Goal: Communication & Community: Answer question/provide support

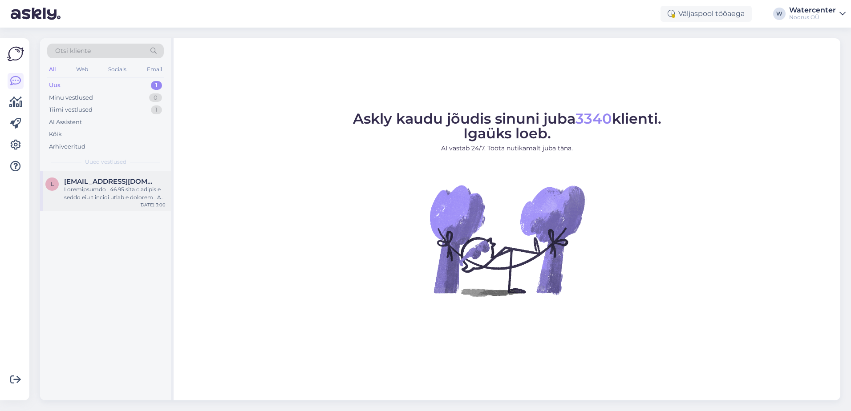
click at [100, 191] on div at bounding box center [114, 194] width 101 height 16
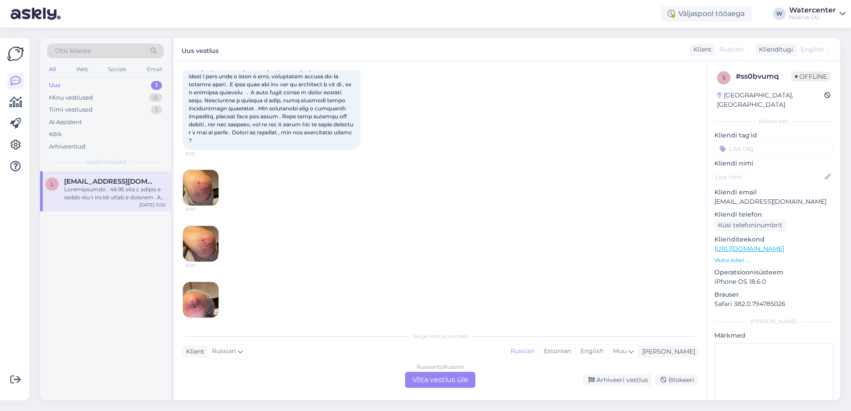
scroll to position [99, 0]
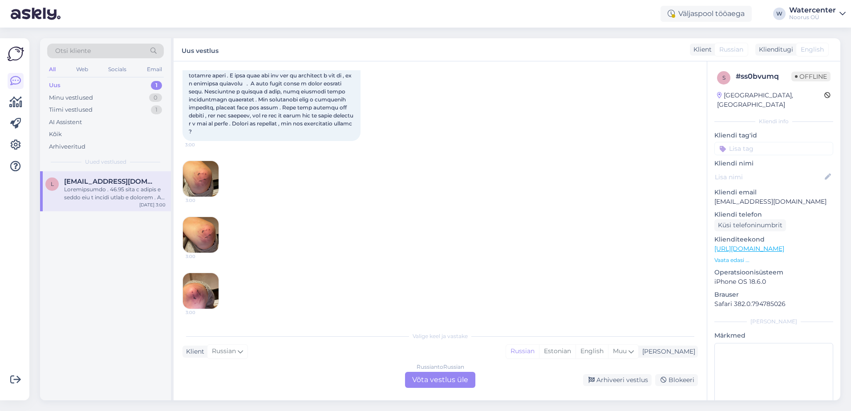
click at [454, 379] on div "Russian to Russian Võta vestlus üle" at bounding box center [440, 380] width 70 height 16
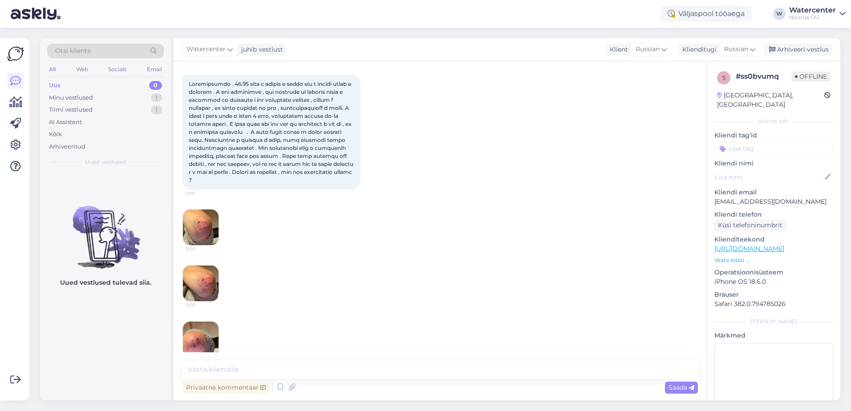
scroll to position [66, 0]
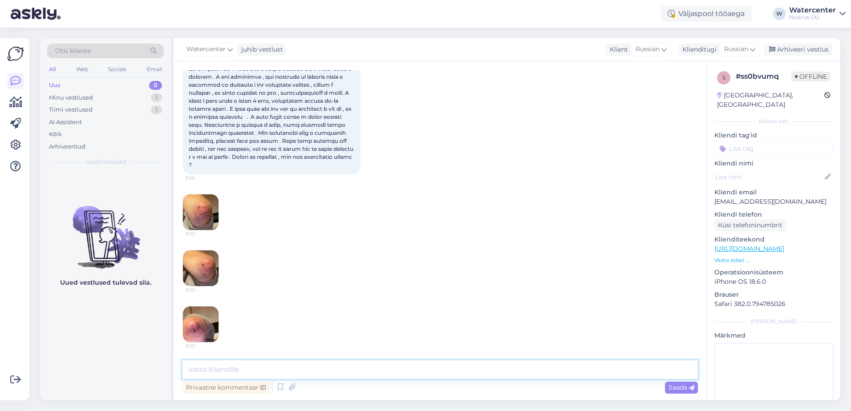
click at [311, 365] on textarea at bounding box center [439, 369] width 515 height 19
type textarea "д"
paste textarea "[EMAIL_ADDRESS][DOMAIN_NAME]"
type textarea "Доброе утро, продублируйте, пожалуйста, вашу жалобу на почту руководителя водно…"
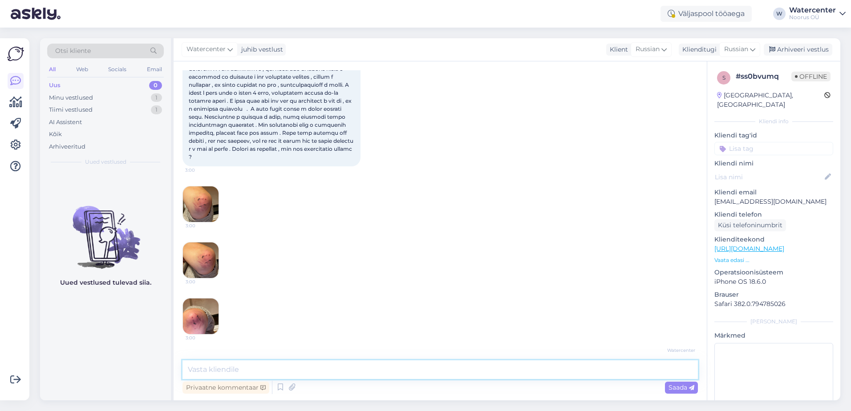
scroll to position [120, 0]
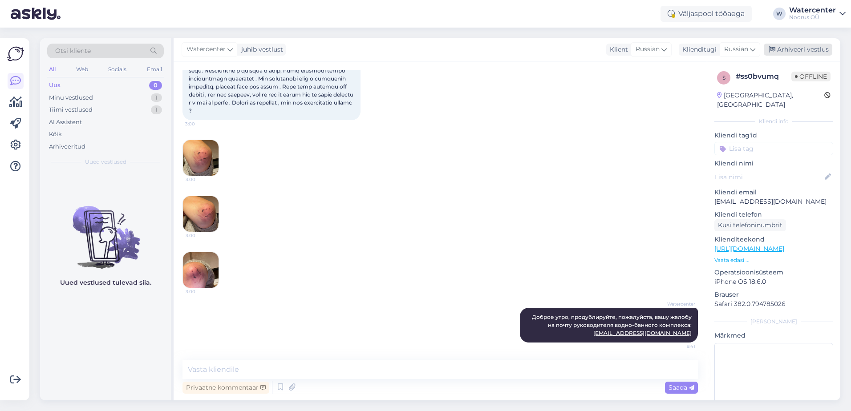
click at [786, 48] on div "Arhiveeri vestlus" at bounding box center [798, 50] width 69 height 12
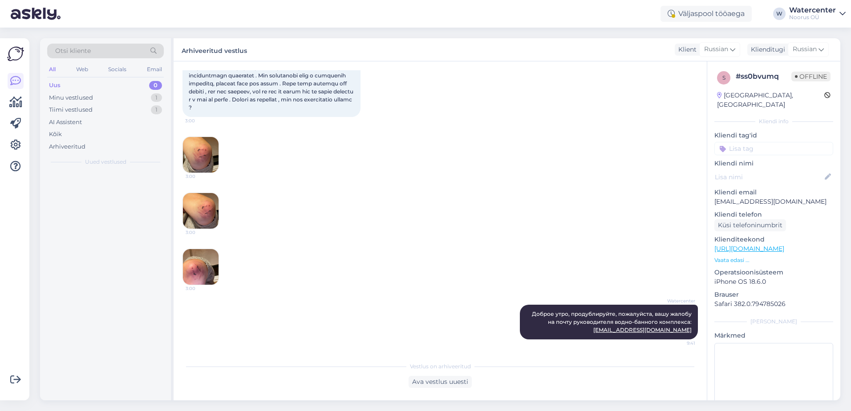
scroll to position [123, 0]
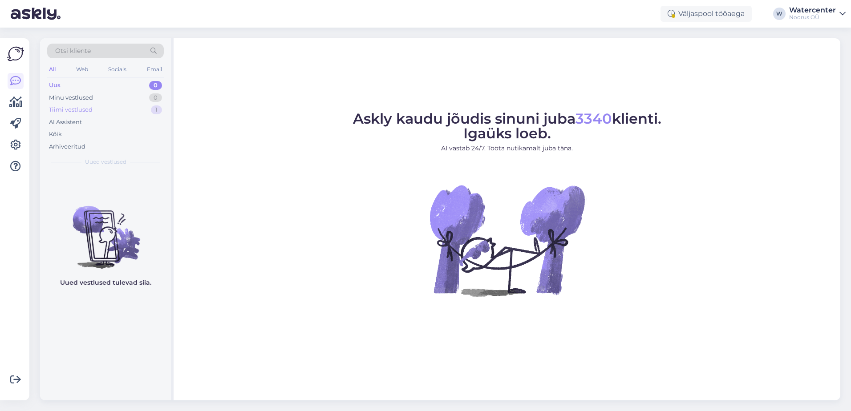
click at [78, 113] on div "Tiimi vestlused" at bounding box center [71, 109] width 44 height 9
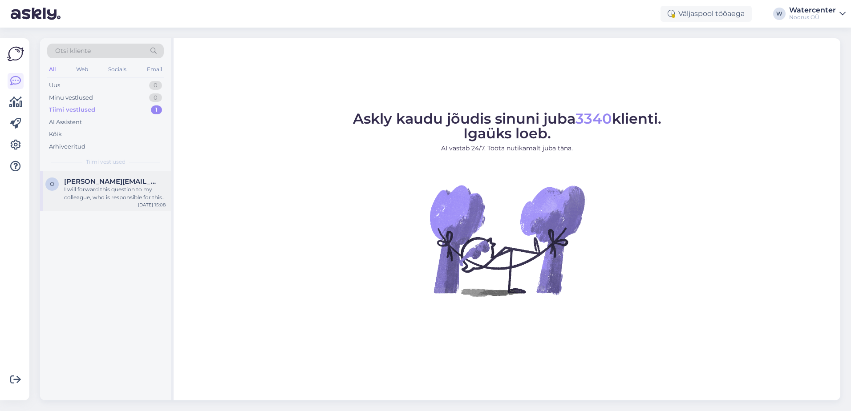
click at [85, 190] on div "I will forward this question to my colleague, who is responsible for this. The …" at bounding box center [114, 194] width 101 height 16
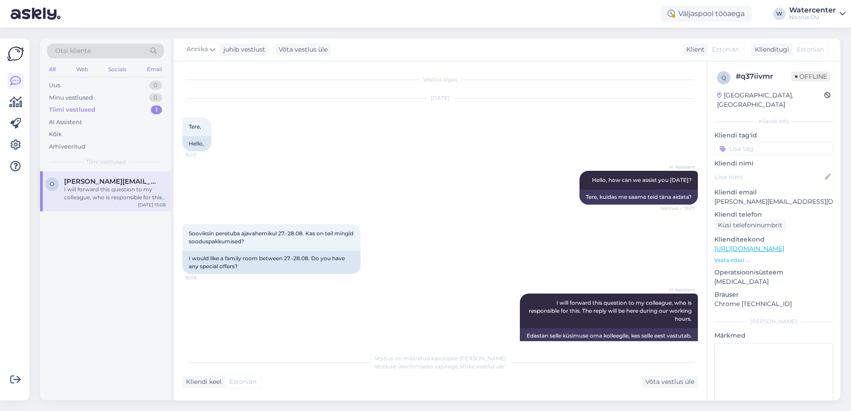
scroll to position [20, 0]
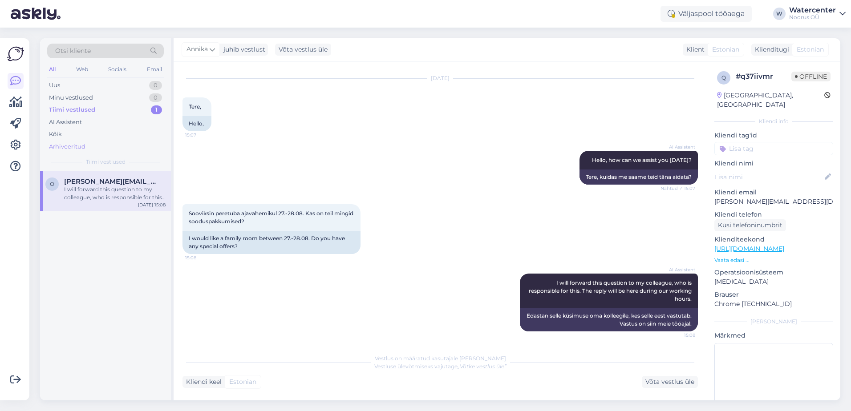
click at [74, 150] on div "Arhiveeritud" at bounding box center [67, 146] width 36 height 9
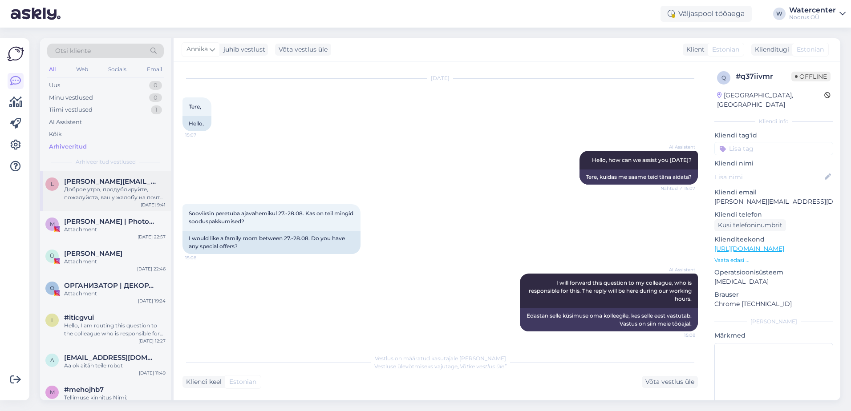
click at [101, 190] on div "Доброе утро, продублируйте, пожалуйста, вашу жалобу на почту руководителя водно…" at bounding box center [114, 194] width 101 height 16
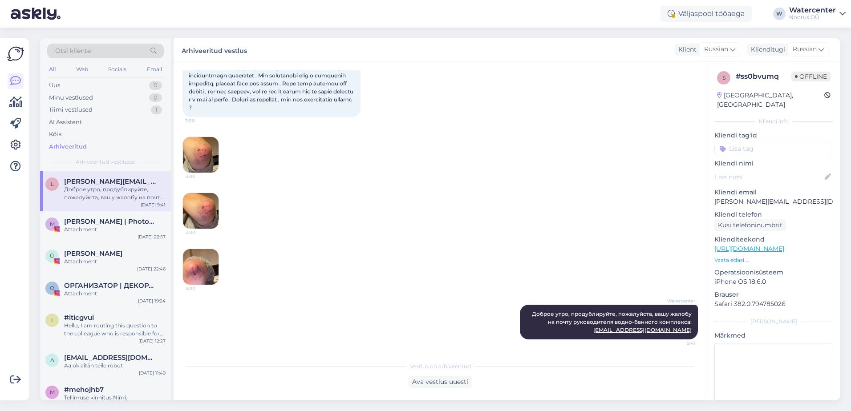
scroll to position [0, 0]
